Goal: Use online tool/utility

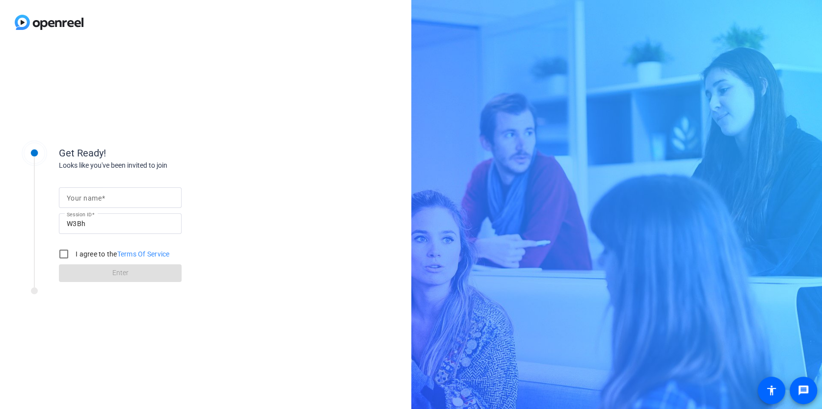
click at [119, 195] on input "Your name" at bounding box center [120, 198] width 107 height 12
type input "Abby"
click at [65, 251] on input "I agree to the Terms Of Service" at bounding box center [64, 254] width 20 height 20
checkbox input "true"
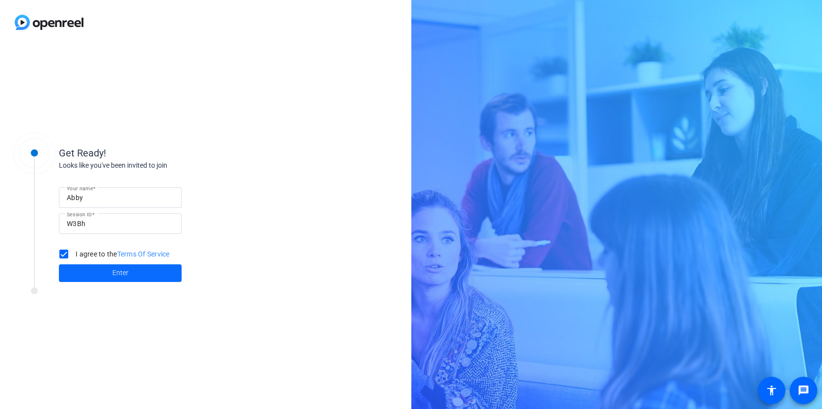
click at [79, 272] on span at bounding box center [120, 274] width 123 height 24
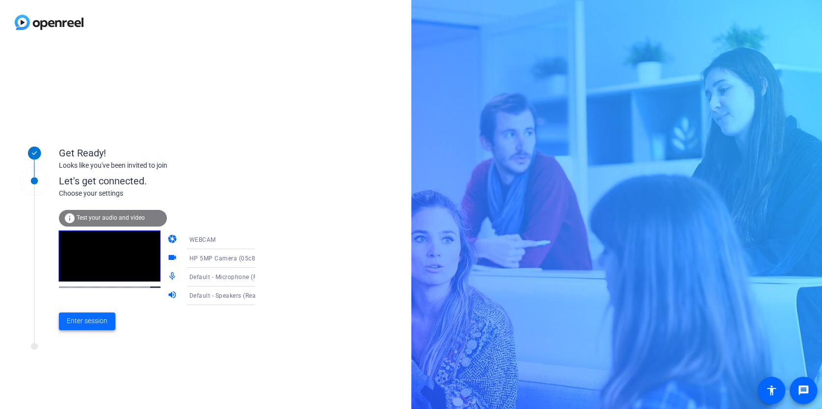
click at [74, 324] on span "Enter session" at bounding box center [87, 321] width 41 height 10
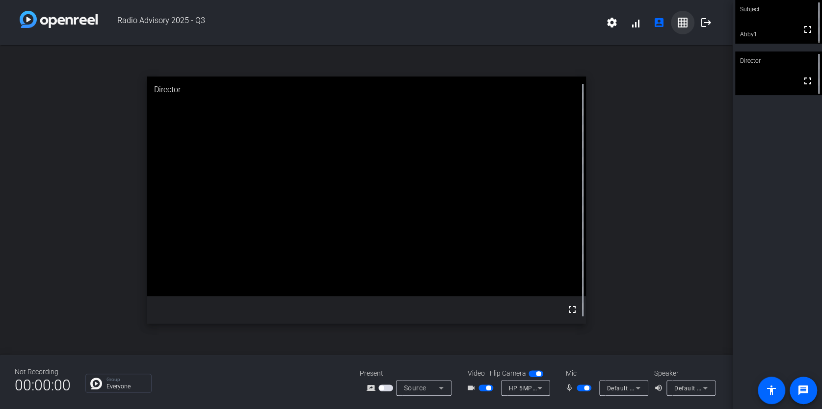
click at [681, 20] on mat-icon "grid_on" at bounding box center [683, 23] width 12 height 12
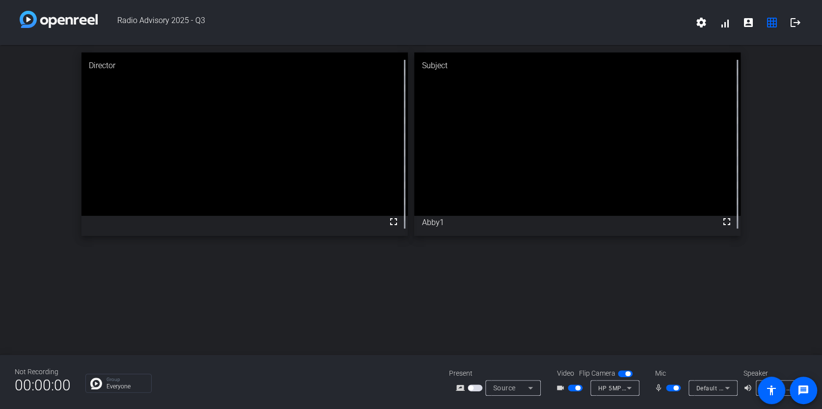
click at [301, 330] on div "Director fullscreen Subject fullscreen Abby1" at bounding box center [411, 200] width 822 height 310
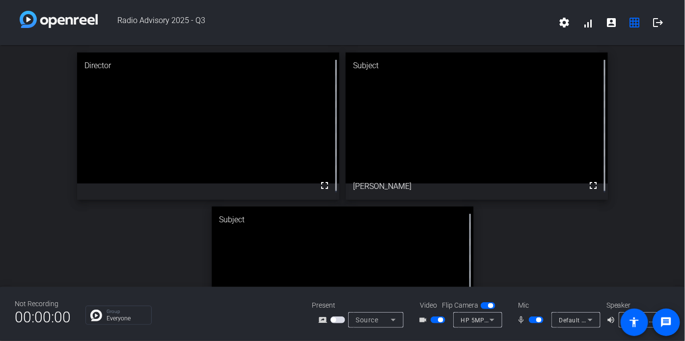
drag, startPoint x: 722, startPoint y: 4, endPoint x: 676, endPoint y: 79, distance: 87.7
click at [676, 79] on div "Director fullscreen Subject fullscreen [PERSON_NAME] Subject fullscreen Abby1" at bounding box center [342, 203] width 685 height 316
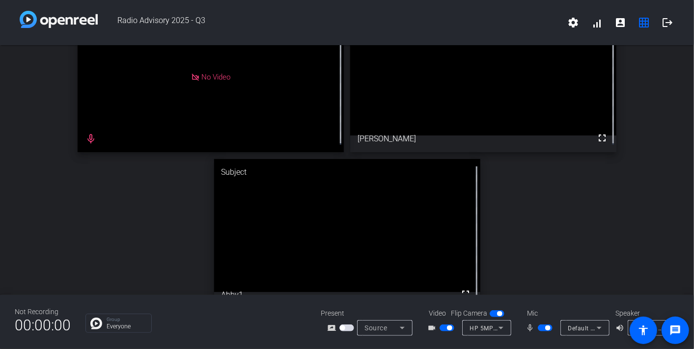
scroll to position [45, 0]
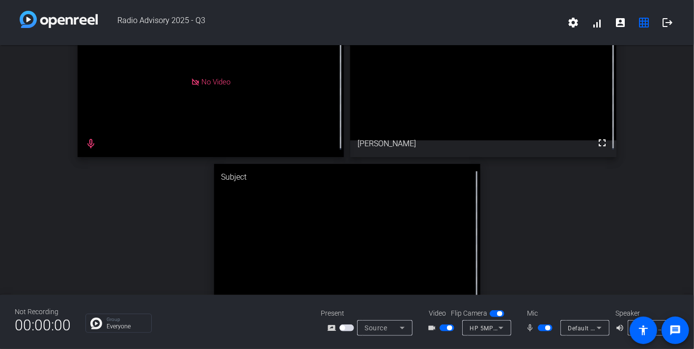
drag, startPoint x: 659, startPoint y: 0, endPoint x: 153, endPoint y: 205, distance: 545.9
click at [153, 205] on div "Director No Video mic_none Subject fullscreen [PERSON_NAME] Subject fullscreen …" at bounding box center [347, 160] width 694 height 321
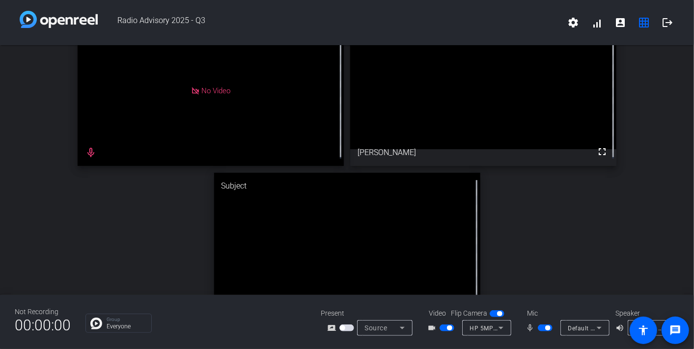
drag, startPoint x: 639, startPoint y: 1, endPoint x: 123, endPoint y: 230, distance: 564.3
click at [123, 230] on div "Director No Video mic_none Subject fullscreen [PERSON_NAME] Subject fullscreen …" at bounding box center [347, 169] width 694 height 321
